Goal: Transaction & Acquisition: Purchase product/service

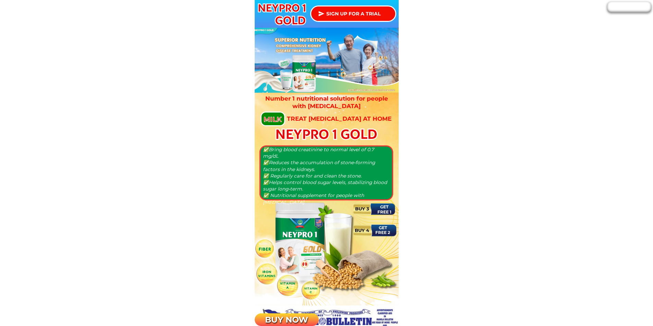
scroll to position [411, 0]
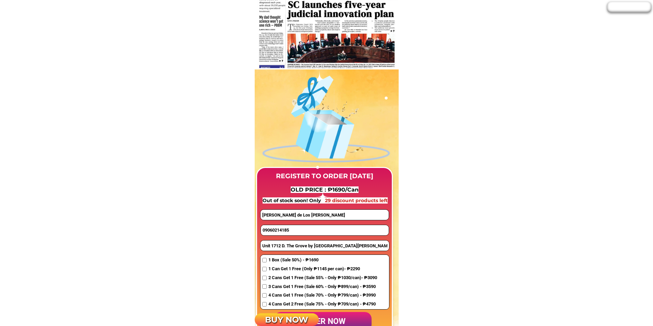
click at [289, 231] on input "09060214185" at bounding box center [325, 230] width 128 height 10
paste input "617172632"
type input "09617172632"
drag, startPoint x: 310, startPoint y: 215, endPoint x: 225, endPoint y: 208, distance: 85.3
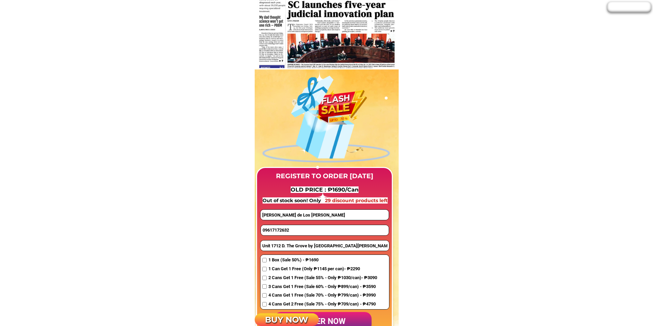
paste input "[PERSON_NAME] [GEOGRAPHIC_DATA]"
type input "[PERSON_NAME] [GEOGRAPHIC_DATA]"
click at [300, 249] on input "Unit 1712 D. The Grove by [GEOGRAPHIC_DATA][PERSON_NAME] Ave., Bo. [GEOGRAPHIC_…" at bounding box center [324, 246] width 128 height 10
paste input "[GEOGRAPHIC_DATA], [STREET_ADDRESS] [STREET_ADDRESS]"
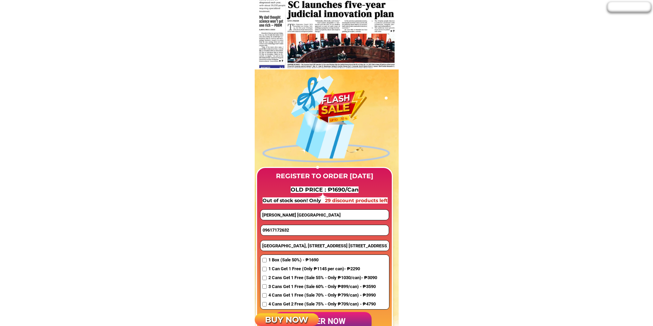
scroll to position [0, 2]
type input "[GEOGRAPHIC_DATA], [STREET_ADDRESS] [STREET_ADDRESS]"
click at [275, 306] on span "4 Cans Get 2 Free (Sale 75% - Only ₱709/can) - ₱4790" at bounding box center [322, 304] width 109 height 7
checkbox input "true"
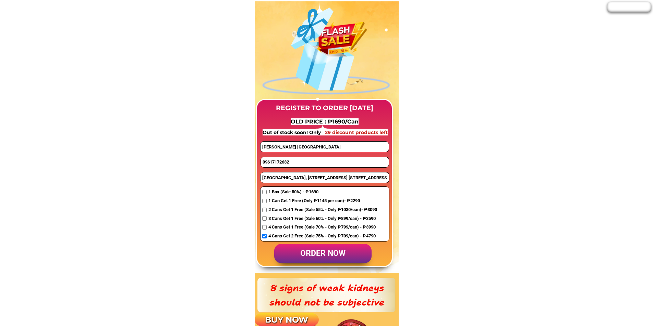
scroll to position [480, 0]
click at [342, 256] on p "order now" at bounding box center [322, 254] width 97 height 20
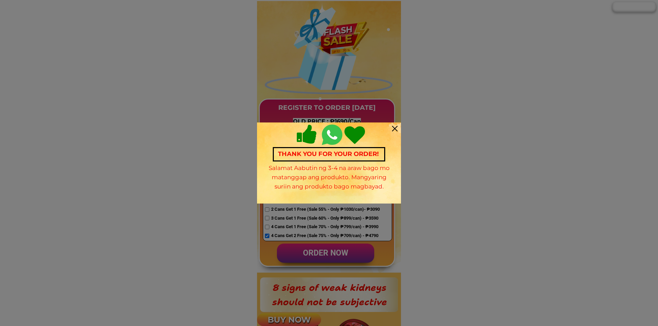
click at [389, 126] on div "Thank you for your order! Salamat Aabutin ng 3-4 na araw bago mo matanggap ang …" at bounding box center [329, 163] width 144 height 81
click at [394, 129] on div at bounding box center [394, 128] width 5 height 5
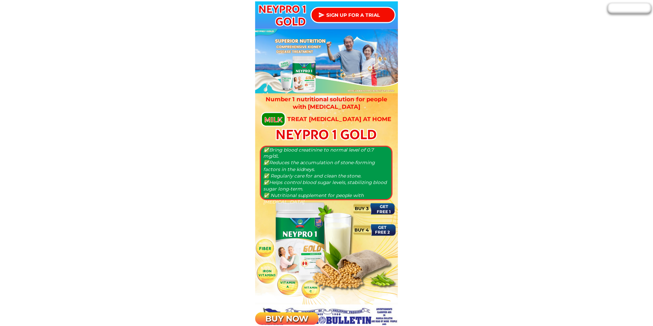
scroll to position [480, 0]
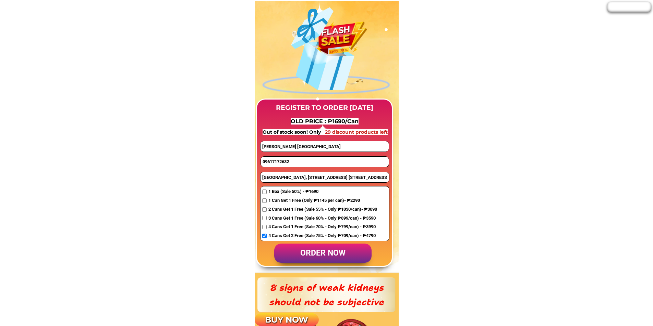
click at [304, 164] on input "09617172632" at bounding box center [325, 162] width 128 height 10
paste input "09685414156"
type input "09685414156"
drag, startPoint x: 303, startPoint y: 149, endPoint x: 232, endPoint y: 142, distance: 71.9
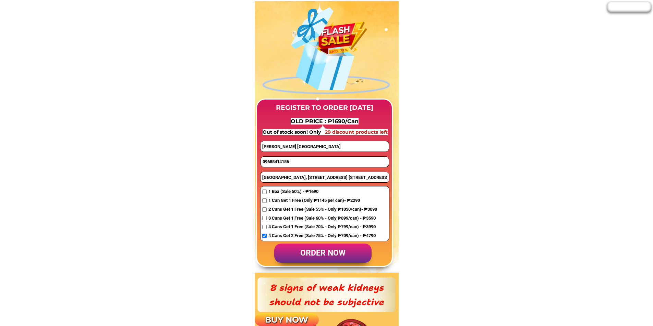
click at [288, 146] on input "[PERSON_NAME] [GEOGRAPHIC_DATA]" at bounding box center [324, 146] width 128 height 10
paste input "[PERSON_NAME]"
type input "[PERSON_NAME]"
click at [291, 178] on input "[GEOGRAPHIC_DATA], [STREET_ADDRESS] [STREET_ADDRESS]" at bounding box center [324, 177] width 128 height 10
paste input "[STREET_ADDRESS] Samson Balintawak, Q. C."
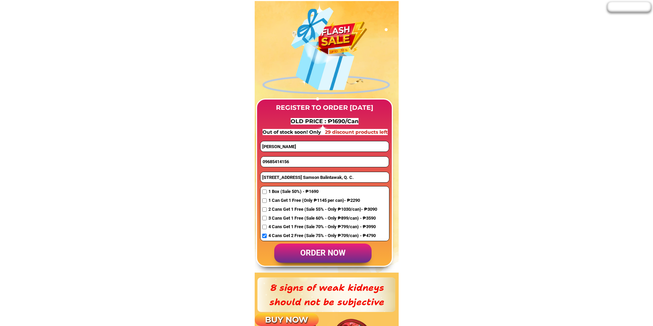
type input "[STREET_ADDRESS] Samson Balintawak, Q. C."
click at [284, 210] on span "2 Cans Get 1 Free (Sale 55% - Only ₱1030/can)- ₱3090" at bounding box center [322, 209] width 109 height 7
checkbox input "true"
click at [314, 252] on p "order now" at bounding box center [322, 254] width 97 height 20
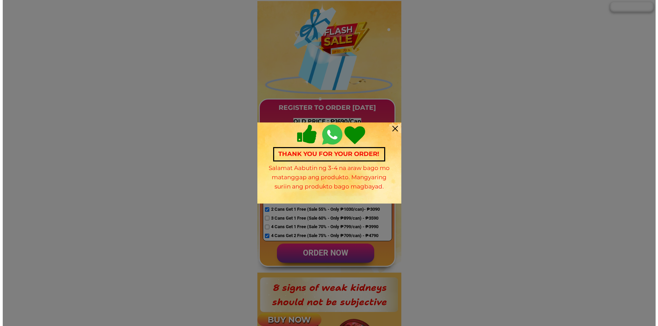
scroll to position [0, 0]
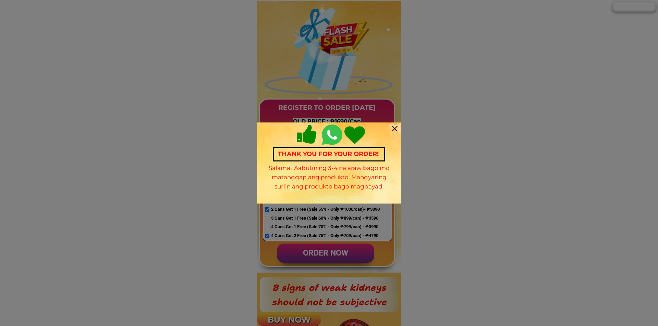
click at [392, 125] on div "Thank you for your order! Salamat Aabutin ng 3-4 na araw bago mo matanggap ang …" at bounding box center [329, 163] width 144 height 81
click at [395, 127] on div at bounding box center [394, 128] width 5 height 5
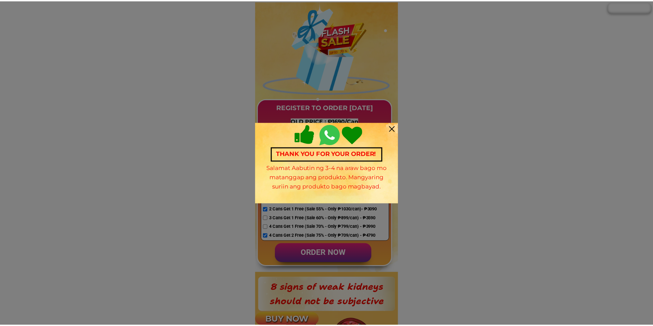
scroll to position [480, 0]
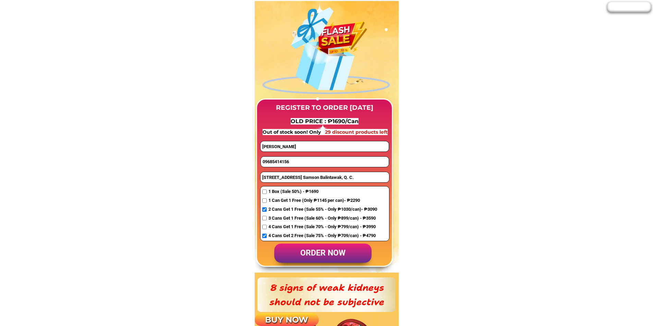
click at [275, 166] on input "09685414156" at bounding box center [325, 162] width 128 height 10
paste input "09774074911"
type input "09774074911"
click at [297, 146] on input "[PERSON_NAME]" at bounding box center [324, 146] width 128 height 10
click at [288, 181] on input "[STREET_ADDRESS] Samson Balintawak, Q. C." at bounding box center [324, 177] width 128 height 10
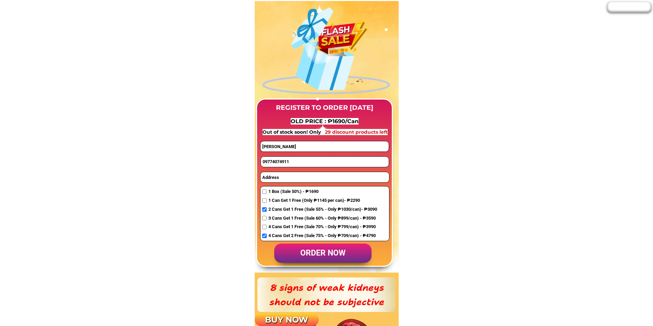
paste input "516 ilang ilang st villa STA [PERSON_NAME] subd"
type input "516 ilang ilang st villa STA [PERSON_NAME] subd"
click at [302, 146] on input "[PERSON_NAME]" at bounding box center [324, 146] width 128 height 10
paste input "[PERSON_NAME]"
type input "[PERSON_NAME]"
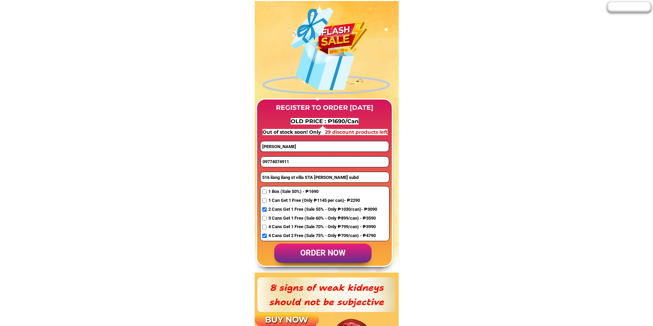
click at [271, 235] on span "4 Cans Get 2 Free (Sale 75% - Only ₱709/can) - ₱4790" at bounding box center [322, 236] width 109 height 7
checkbox input "true"
click at [303, 250] on p "order now" at bounding box center [322, 254] width 97 height 20
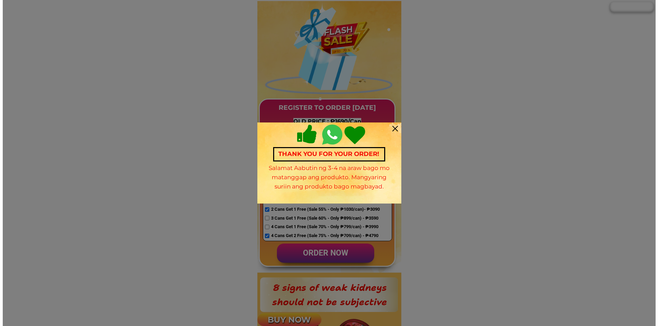
scroll to position [0, 0]
